Goal: Check status: Check status

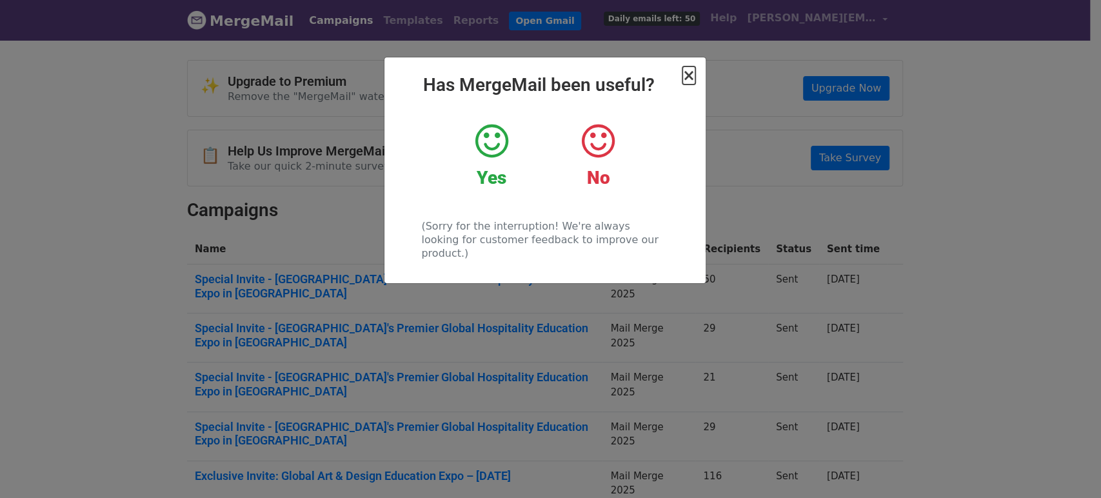
click at [690, 76] on span "×" at bounding box center [689, 75] width 13 height 18
click at [686, 75] on span "×" at bounding box center [689, 75] width 13 height 18
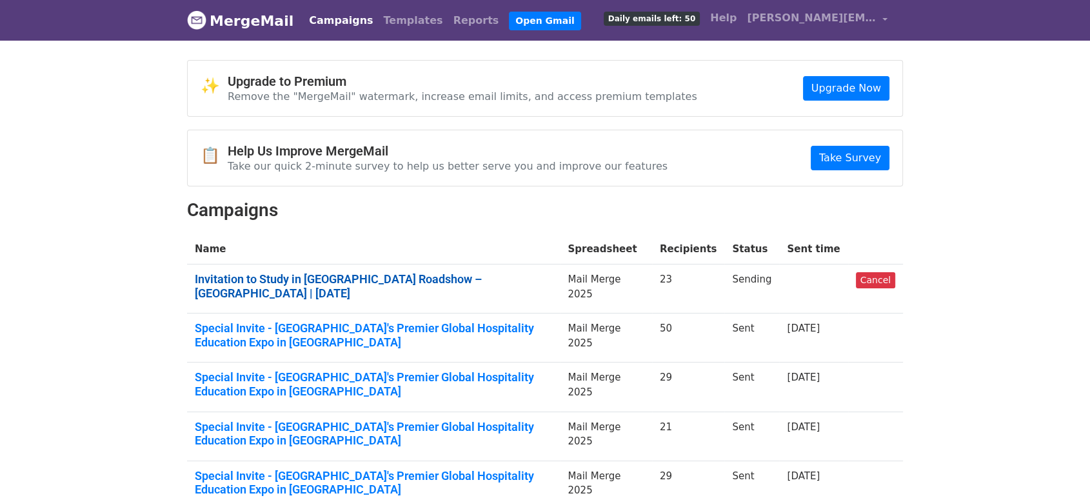
click at [308, 278] on link "Invitation to Study in Ireland Roadshow – Mumbai | 12th October" at bounding box center [373, 286] width 357 height 28
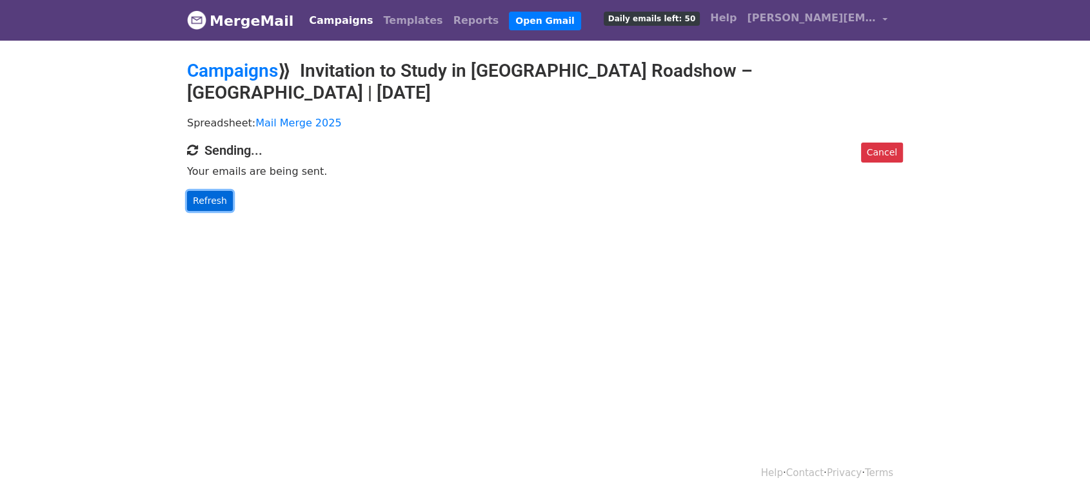
click at [203, 191] on link "Refresh" at bounding box center [210, 201] width 46 height 20
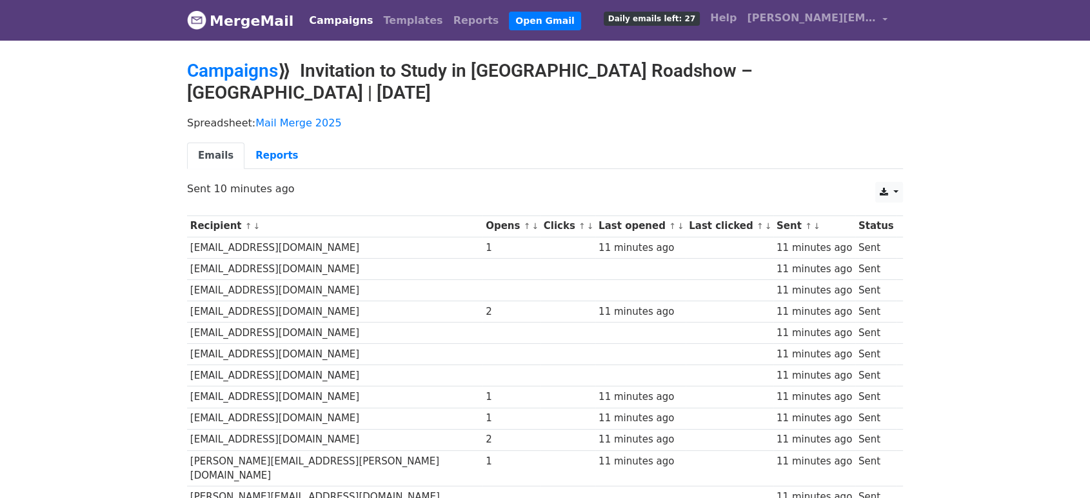
click at [322, 18] on link "Campaigns" at bounding box center [341, 21] width 74 height 26
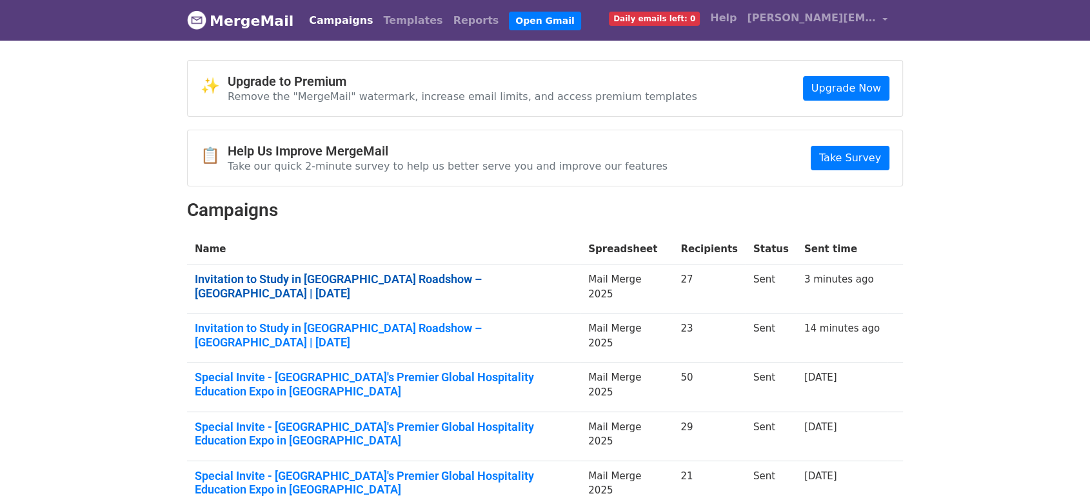
click at [517, 275] on link "Invitation to Study in Ireland Roadshow – Mumbai | 12th October" at bounding box center [384, 286] width 378 height 28
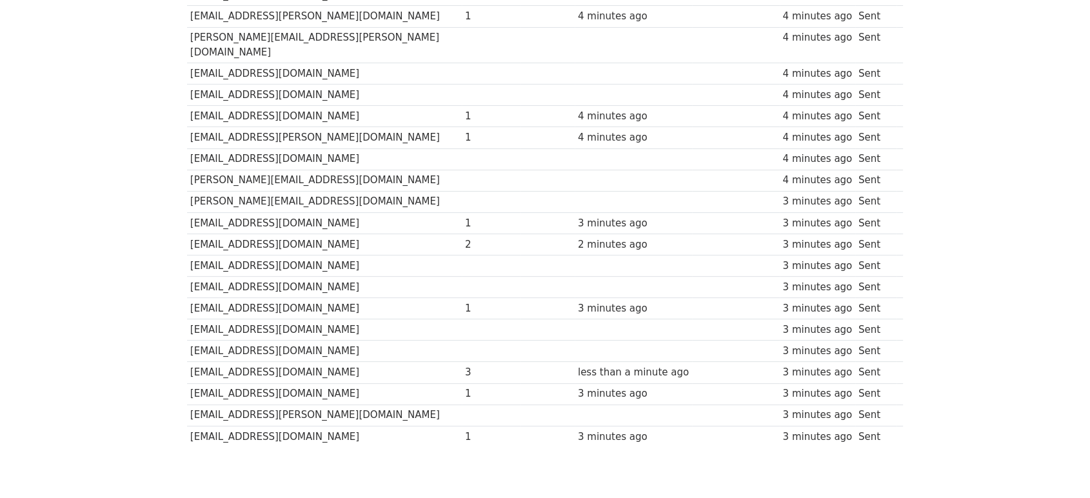
scroll to position [405, 0]
